Goal: Check status: Check status

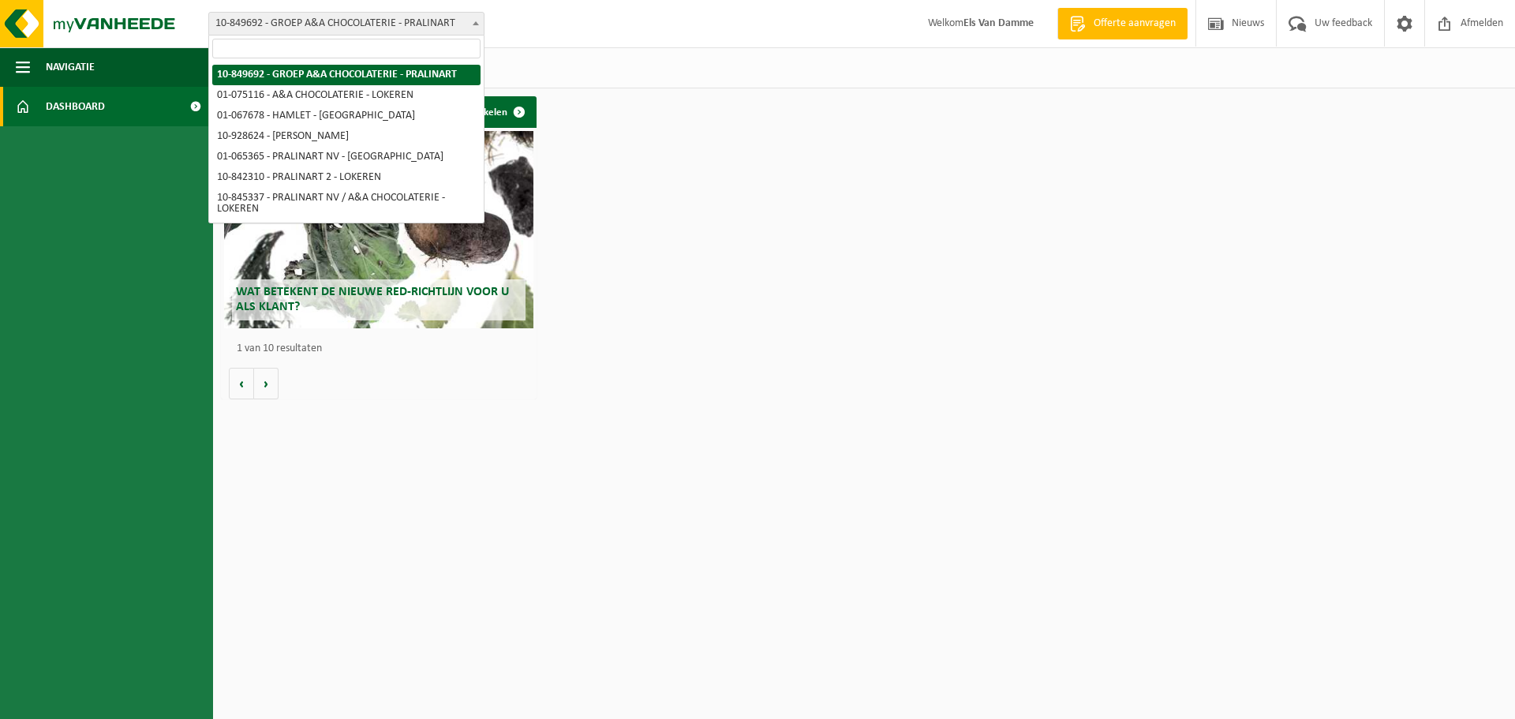
click at [477, 24] on b at bounding box center [476, 23] width 6 height 4
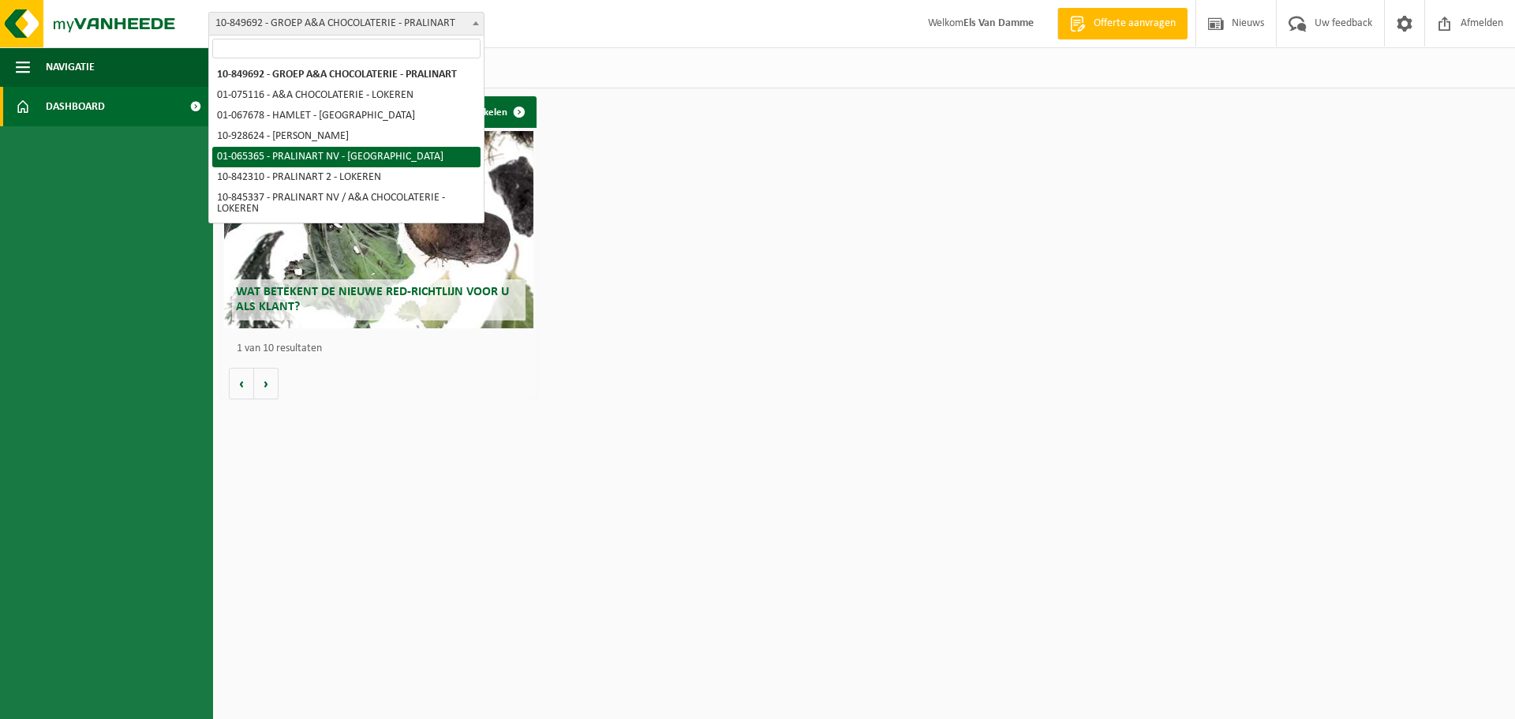
select select "424"
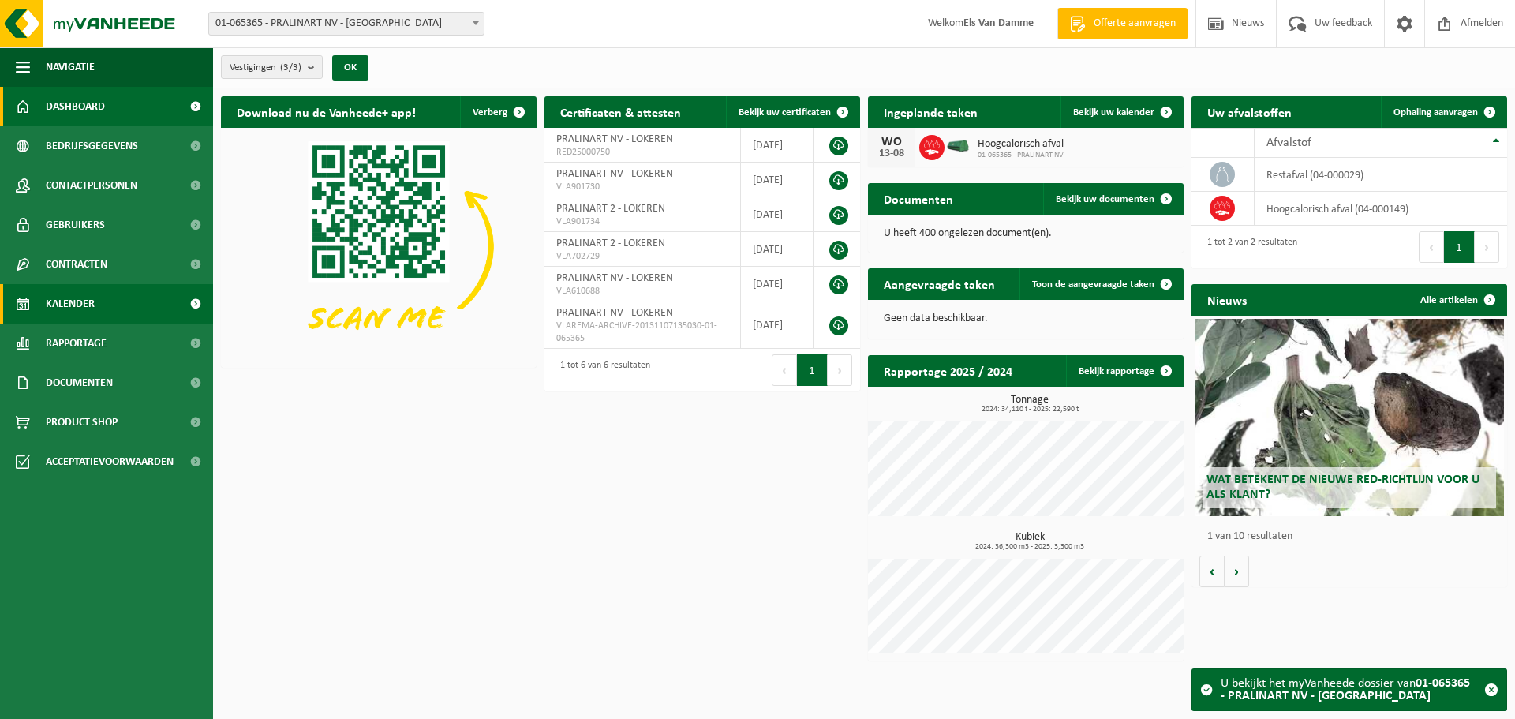
click at [103, 312] on link "Kalender" at bounding box center [106, 303] width 213 height 39
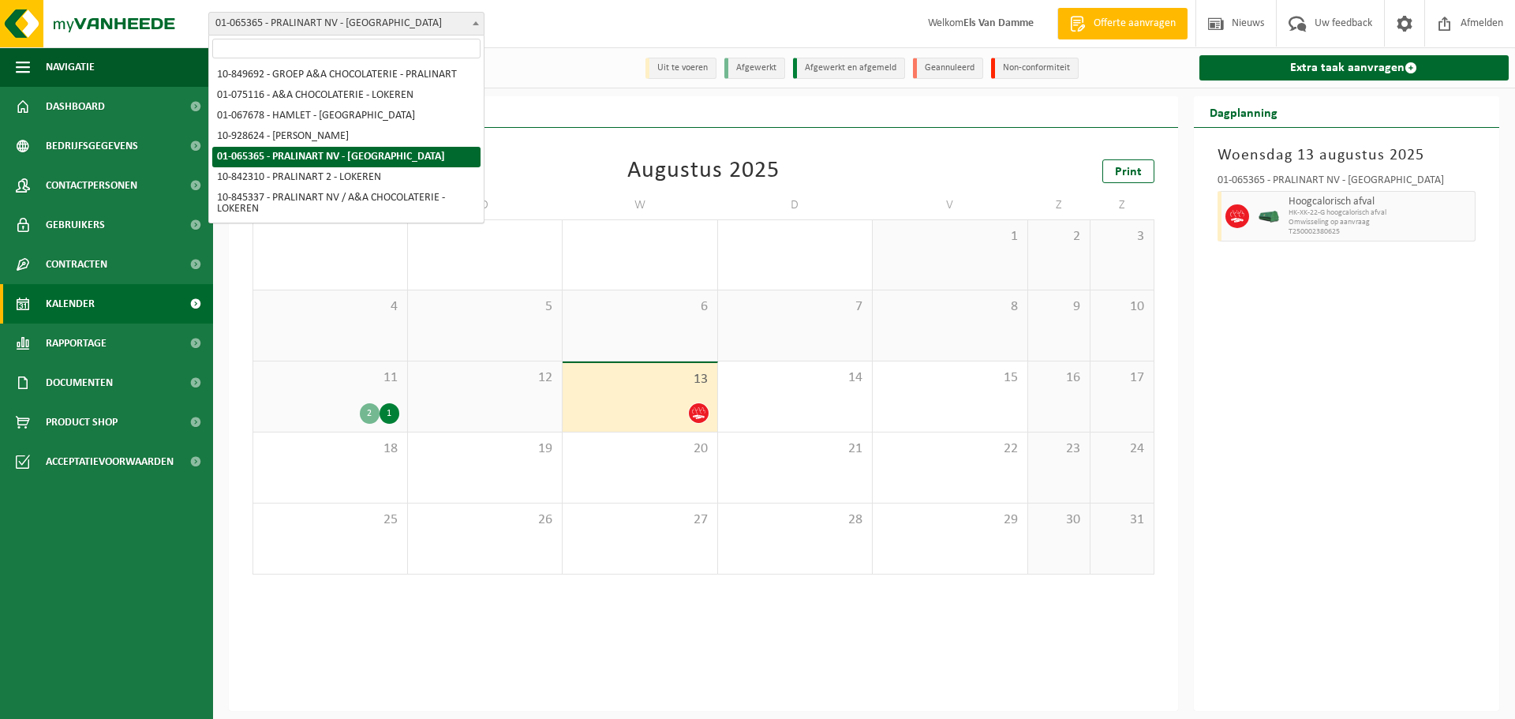
click at [470, 26] on span at bounding box center [476, 23] width 16 height 21
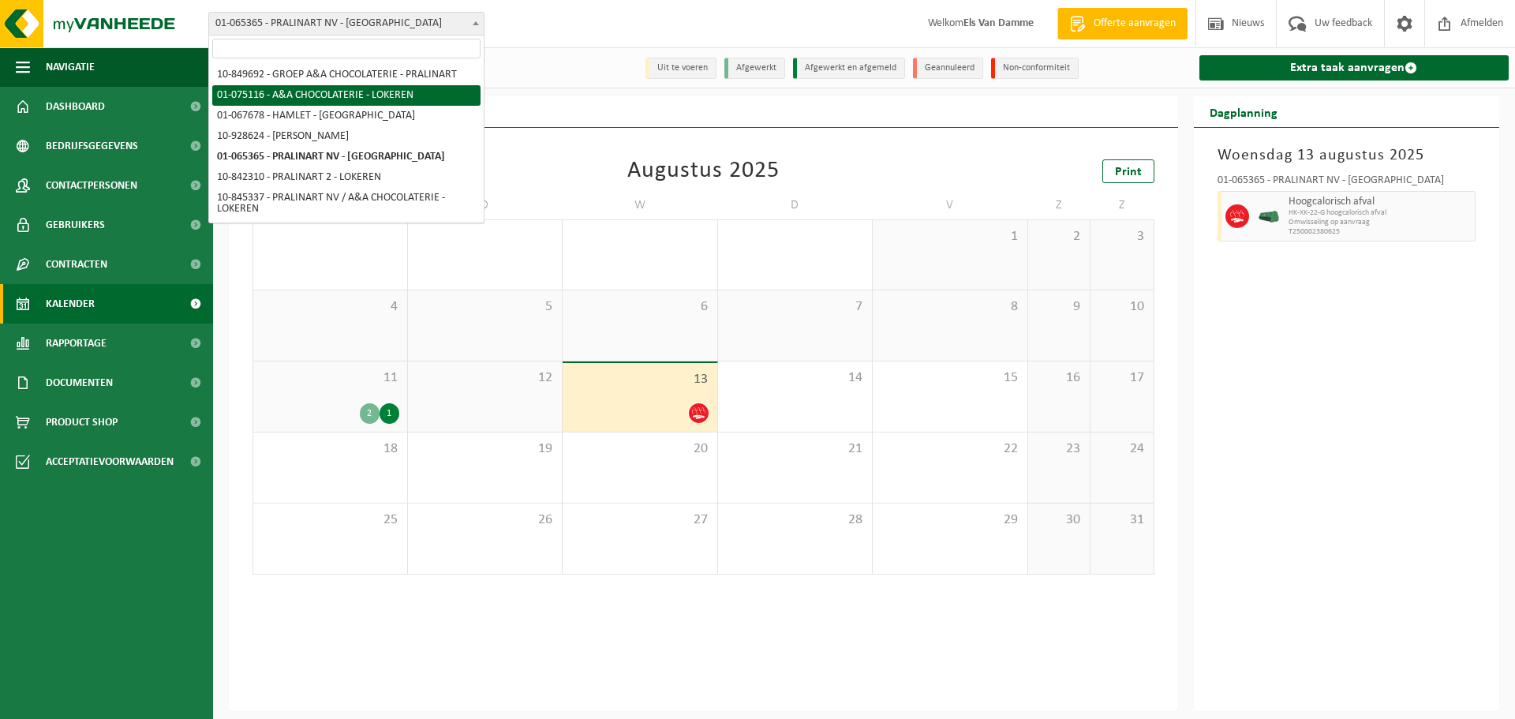
select select "528"
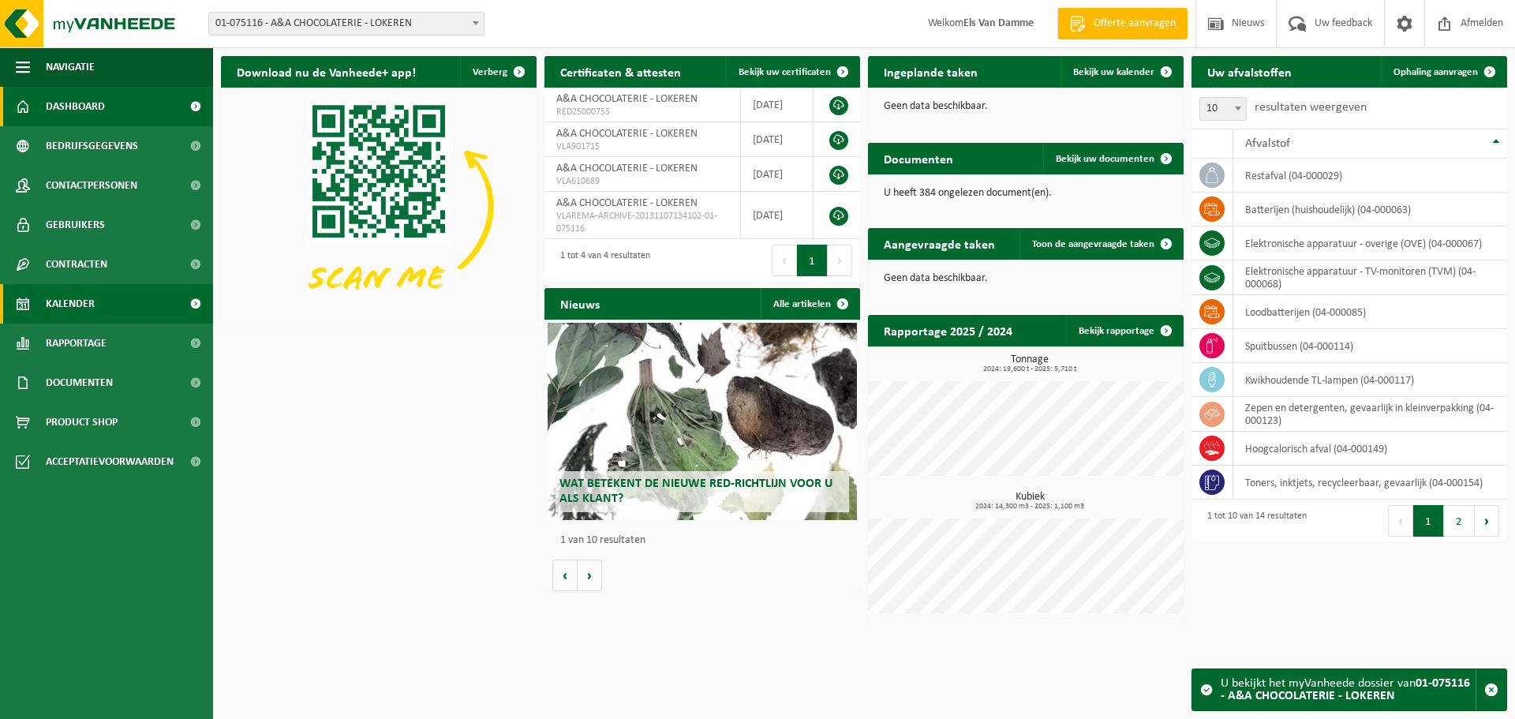
click at [118, 308] on link "Kalender" at bounding box center [106, 303] width 213 height 39
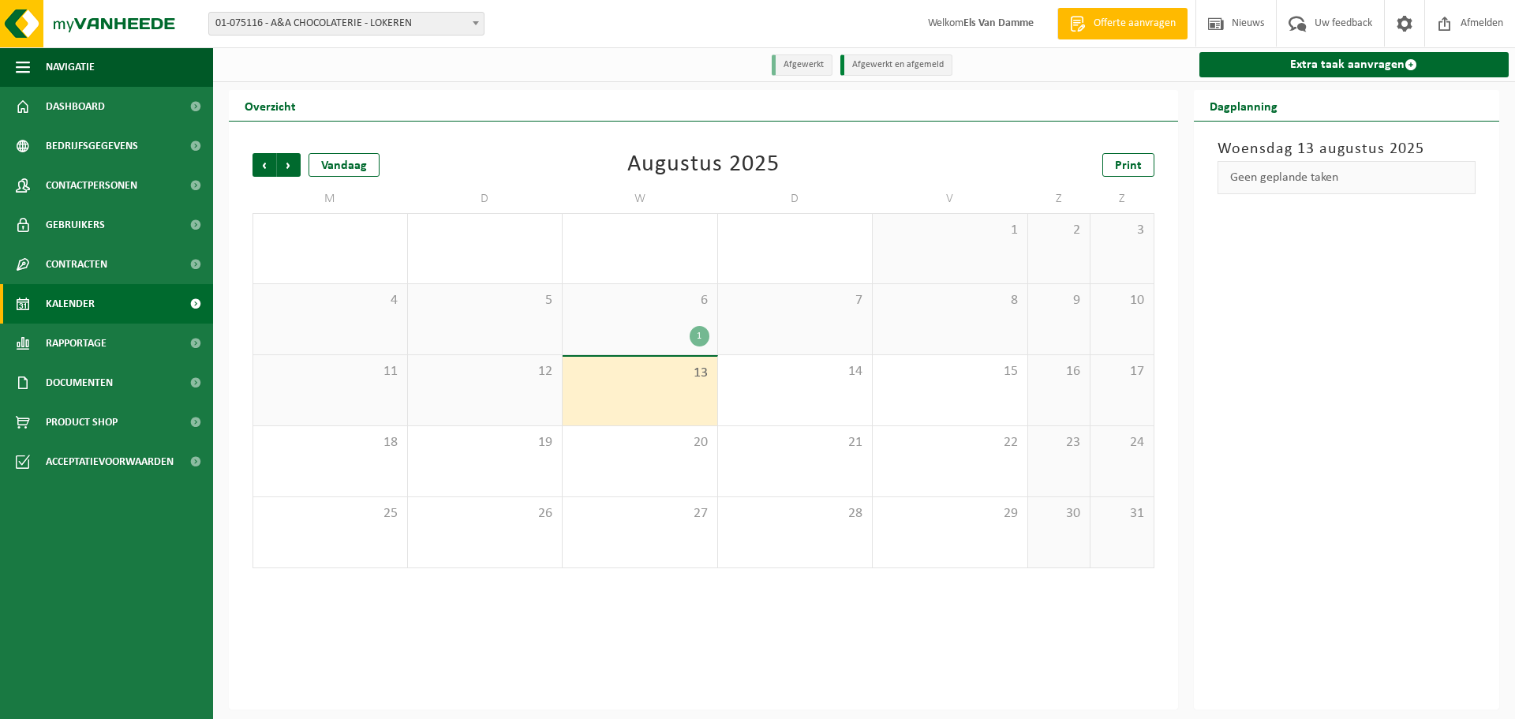
click at [700, 335] on div "1" at bounding box center [700, 336] width 20 height 21
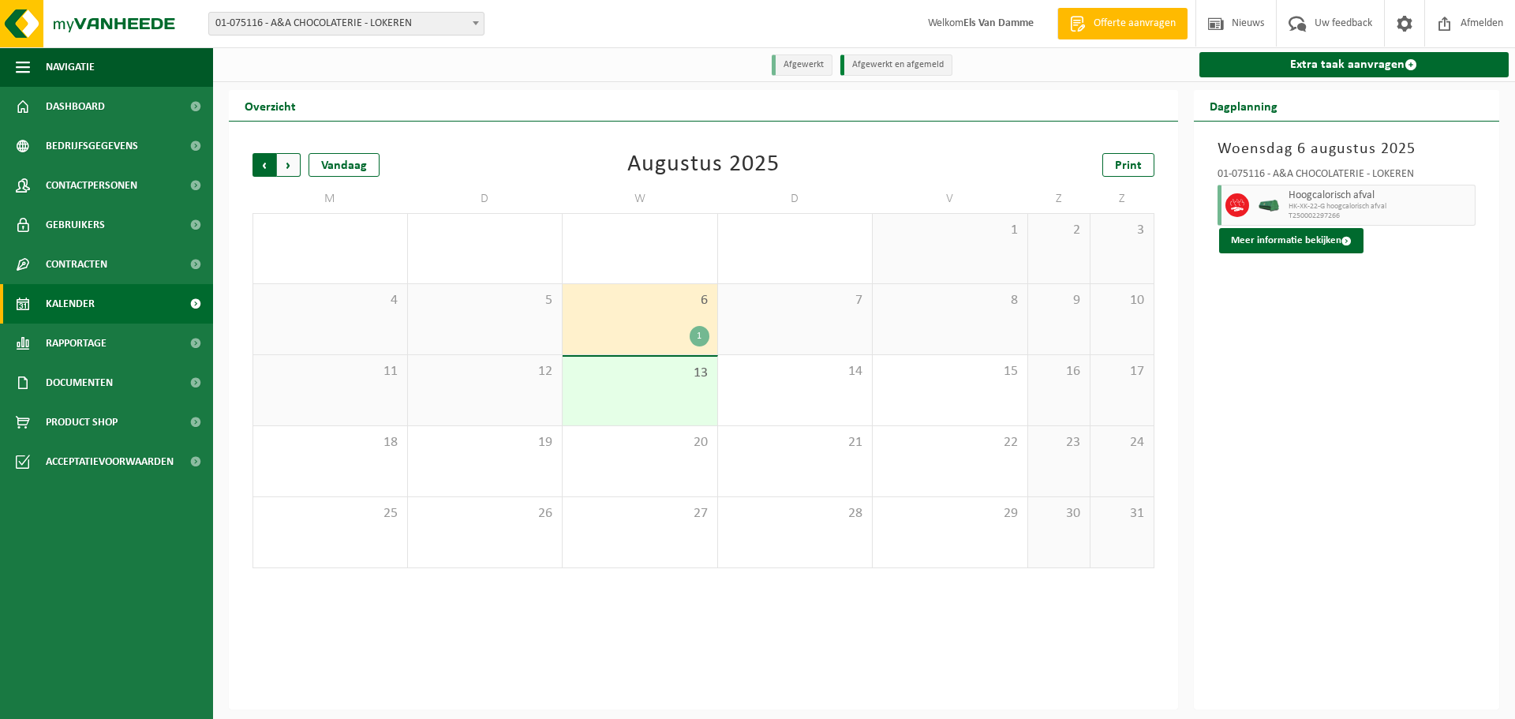
click at [290, 170] on span "Volgende" at bounding box center [289, 165] width 24 height 24
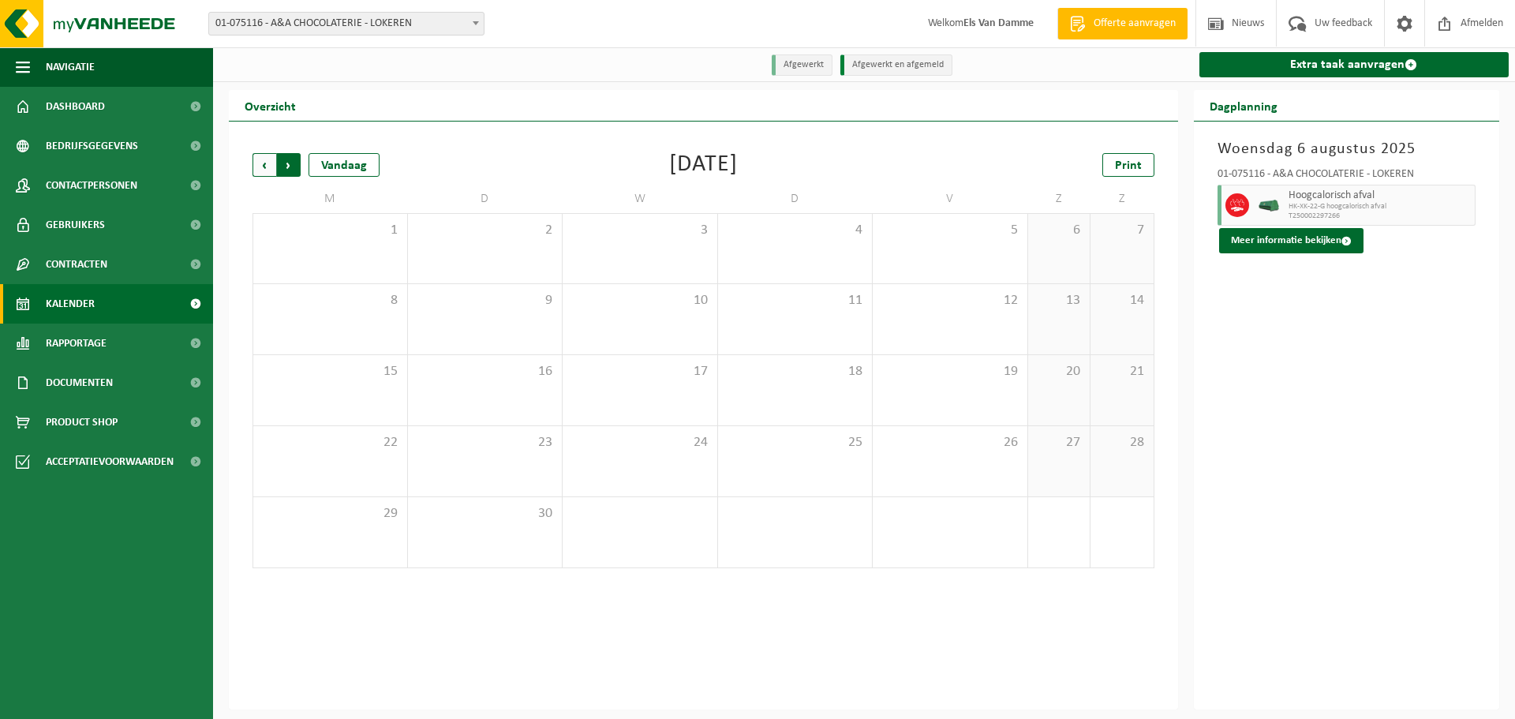
click at [256, 166] on span "Vorige" at bounding box center [264, 165] width 24 height 24
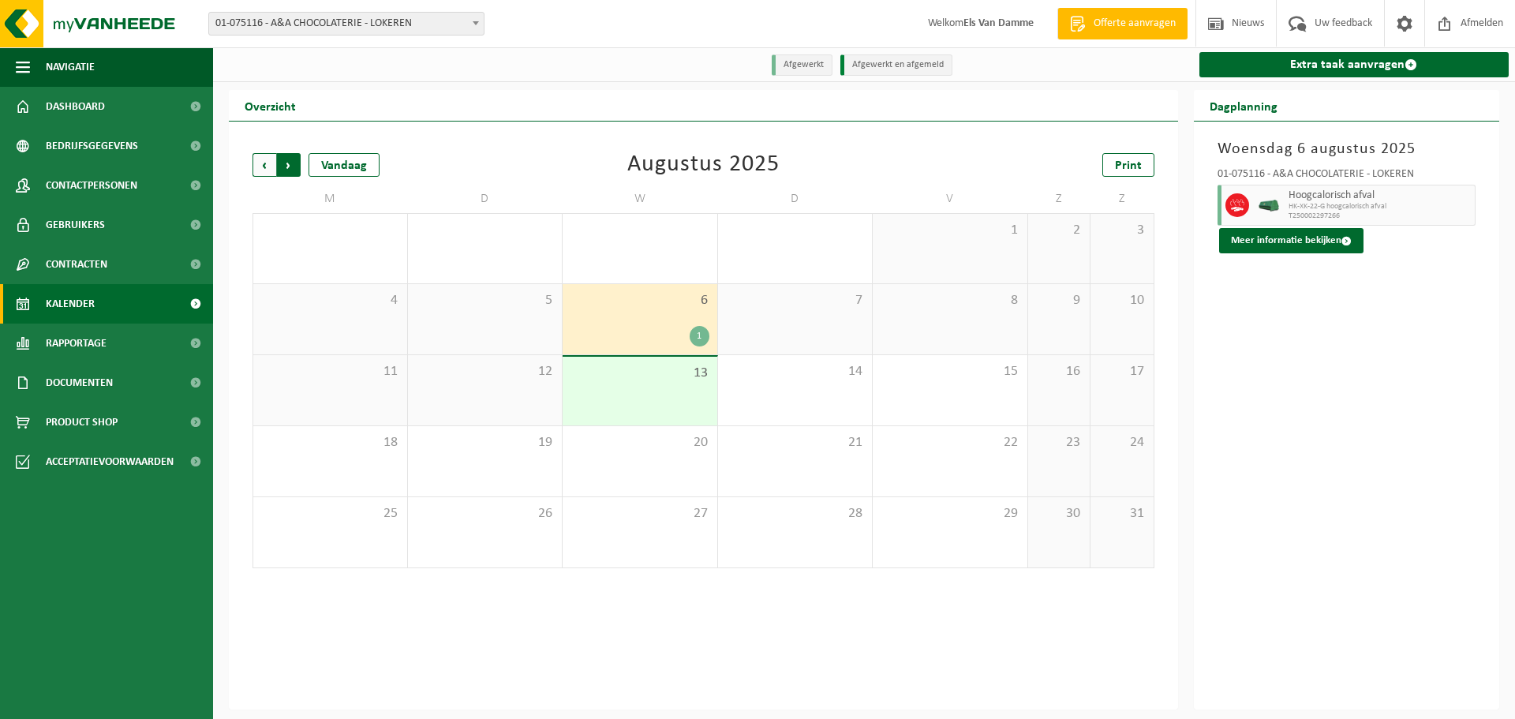
click at [256, 167] on span "Vorige" at bounding box center [264, 165] width 24 height 24
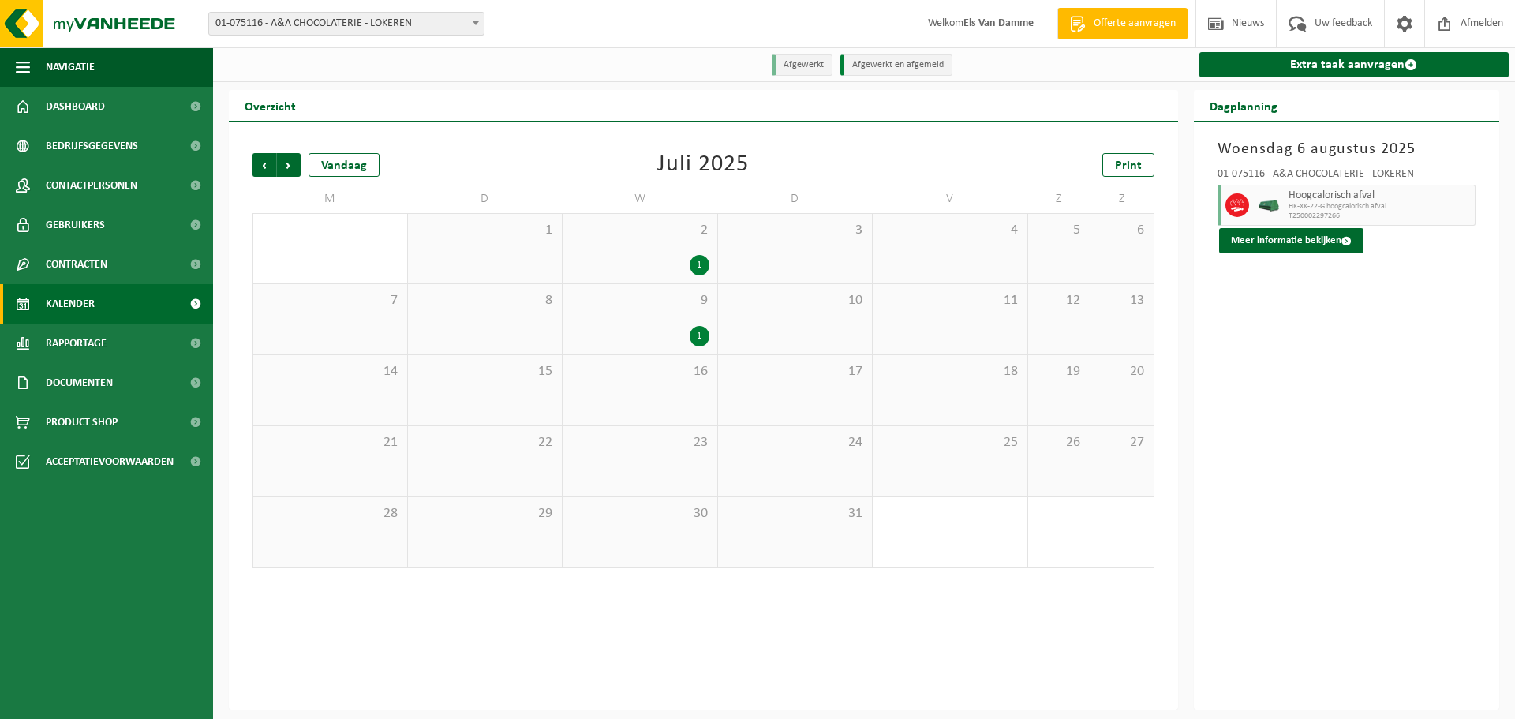
click at [697, 337] on div "1" at bounding box center [700, 336] width 20 height 21
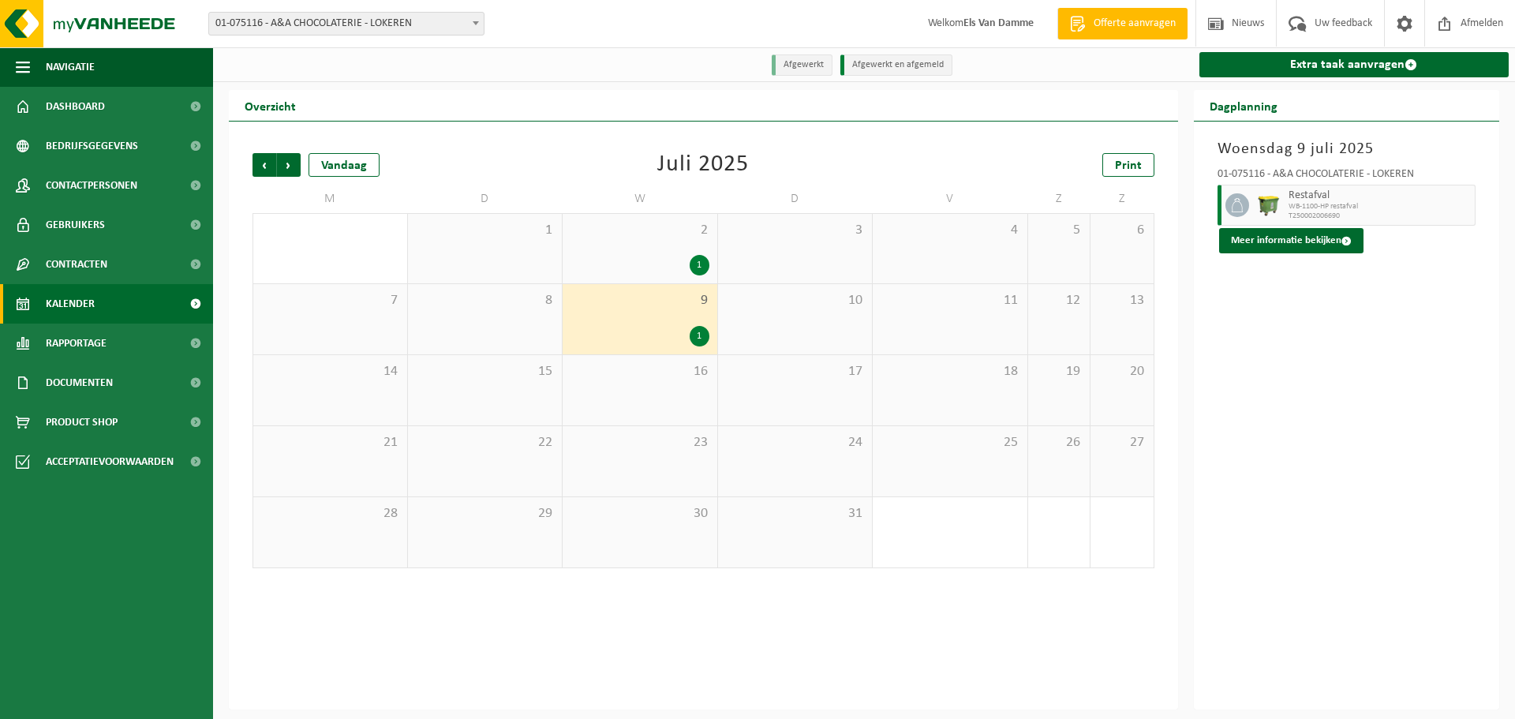
click at [697, 268] on div "1" at bounding box center [700, 265] width 20 height 21
